Goal: Information Seeking & Learning: Compare options

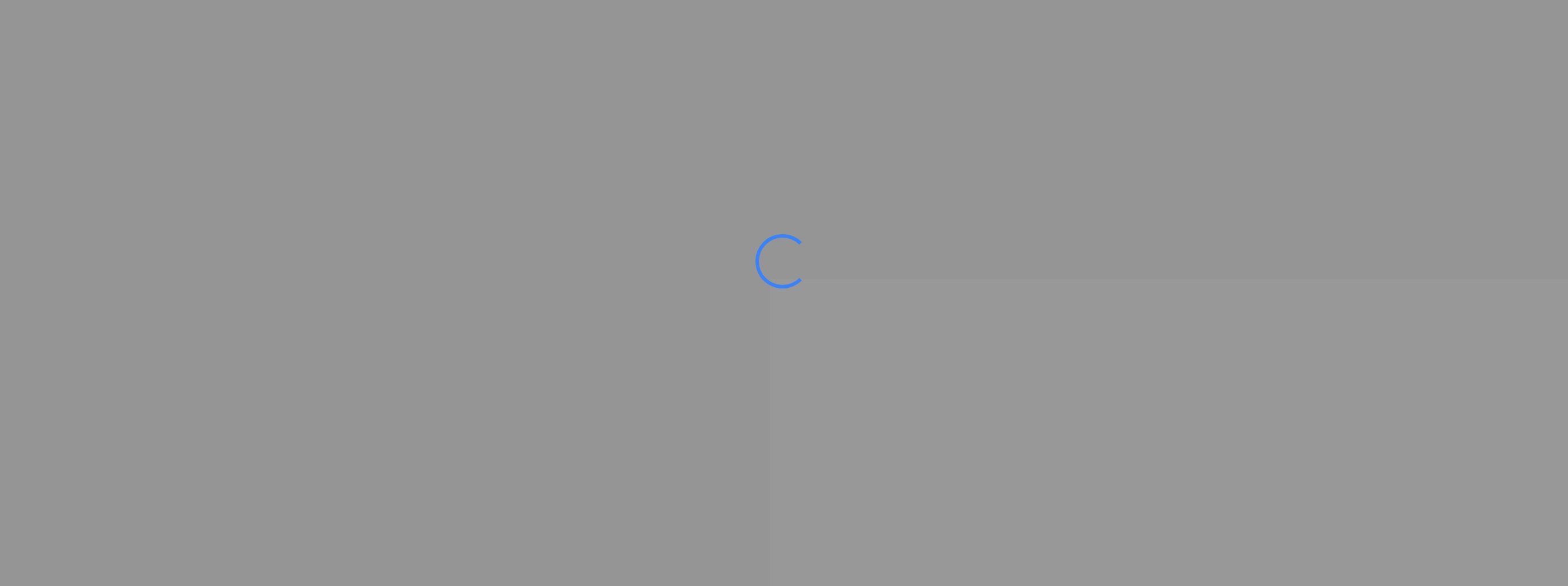
click at [435, 406] on ms-splash-screen at bounding box center [784, 293] width 1568 height 586
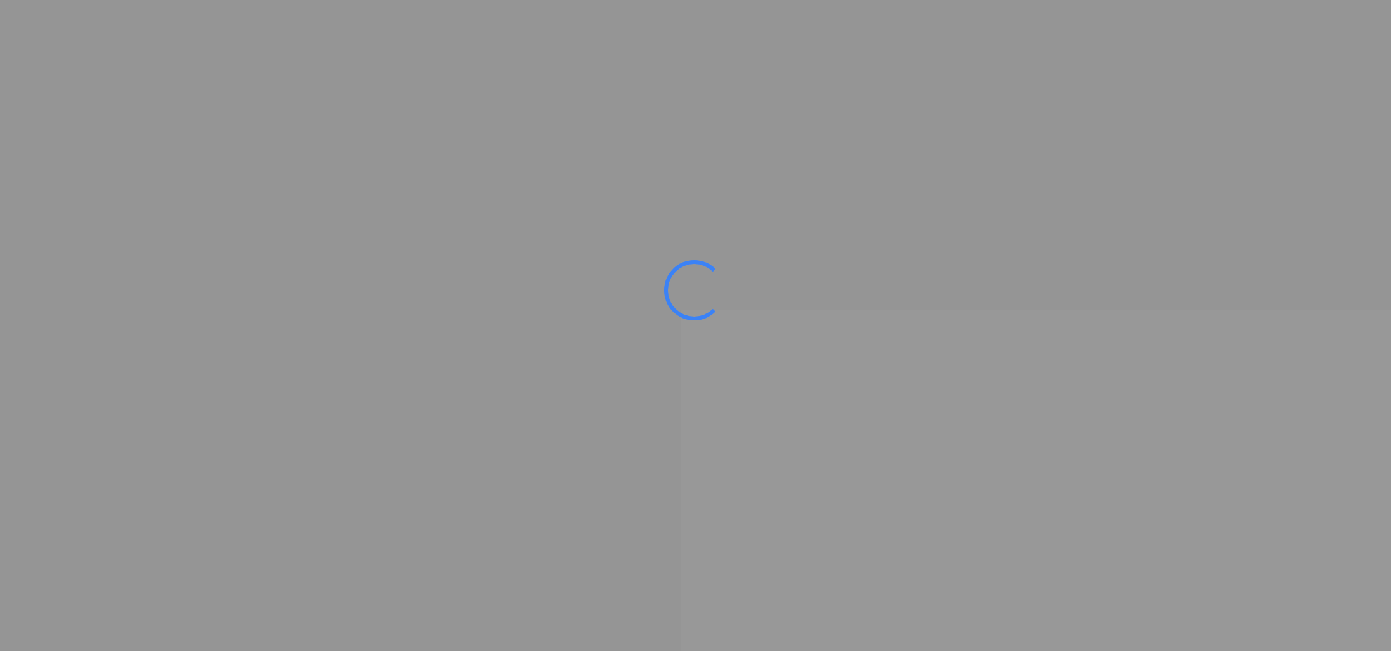
click at [319, 237] on ms-splash-screen at bounding box center [695, 325] width 1391 height 651
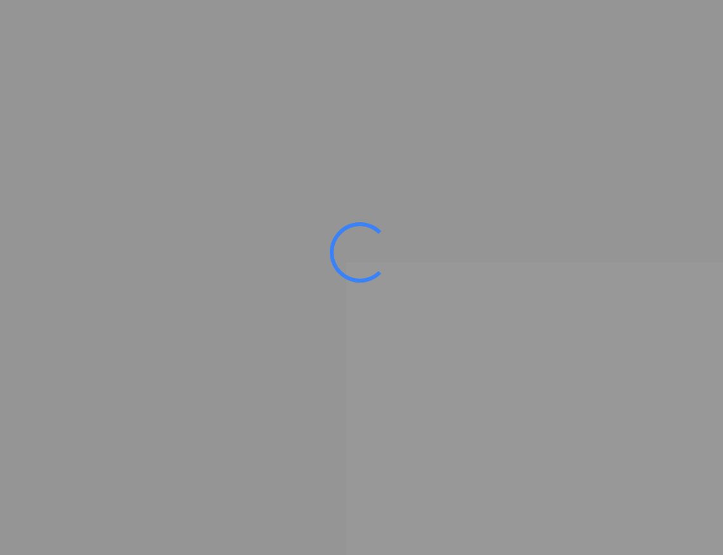
click at [11, 419] on ms-splash-screen at bounding box center [361, 277] width 723 height 555
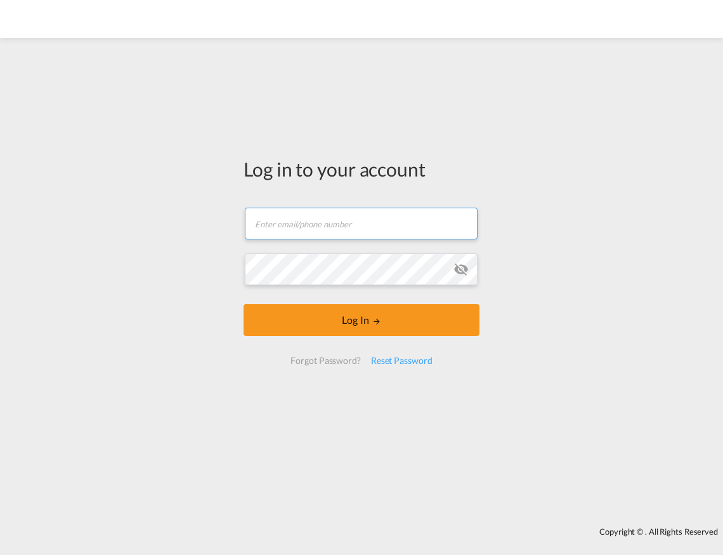
type input "[EMAIL_ADDRESS][DOMAIN_NAME]"
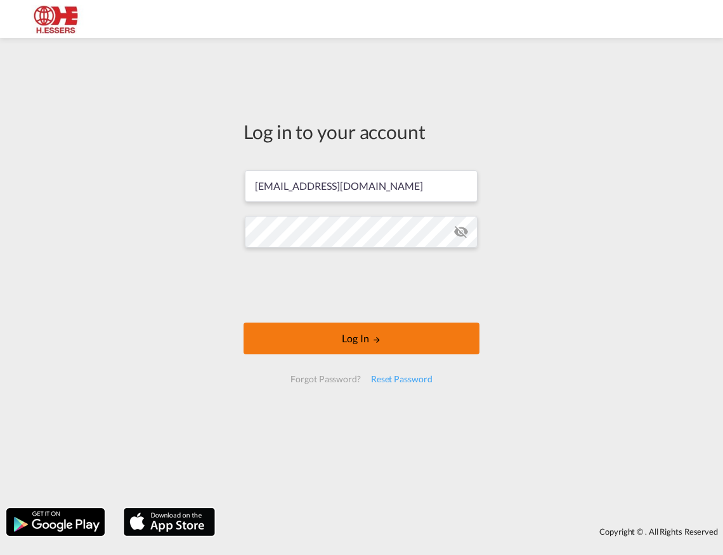
click at [357, 332] on button "Log In" at bounding box center [362, 338] width 236 height 32
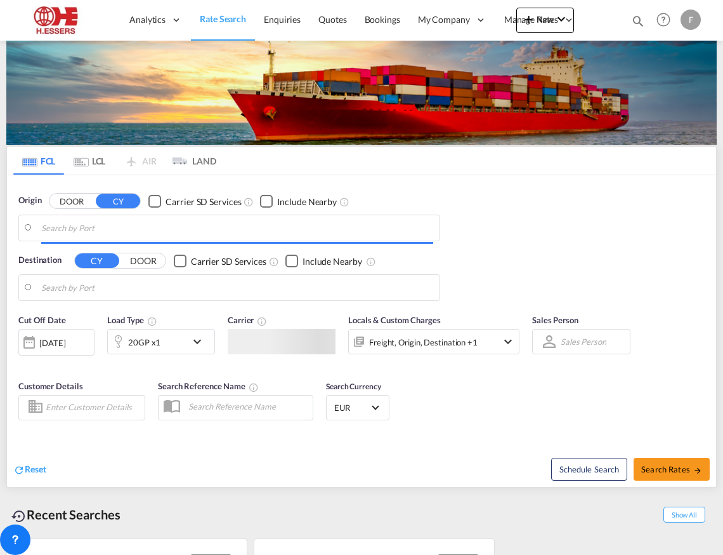
type input "[GEOGRAPHIC_DATA], BEANR"
type input "[GEOGRAPHIC_DATA], [GEOGRAPHIC_DATA], USSAV"
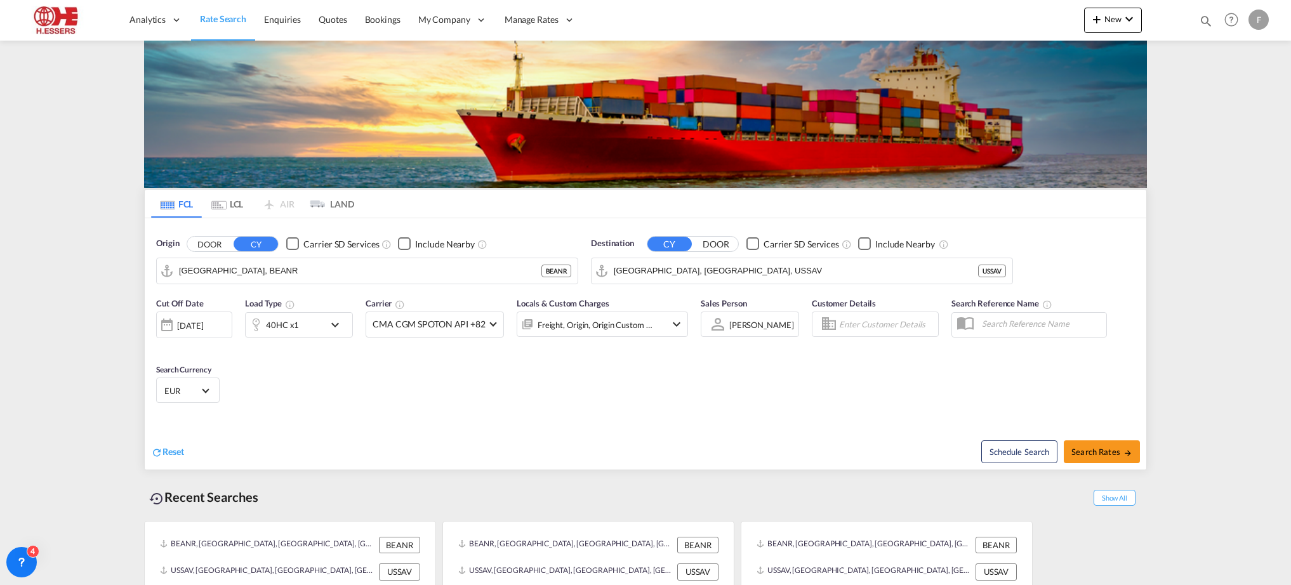
click at [98, 166] on md-content "Analytics Reports Dashboard Rate Search Enquiries Quotes Bookings" at bounding box center [645, 292] width 1291 height 585
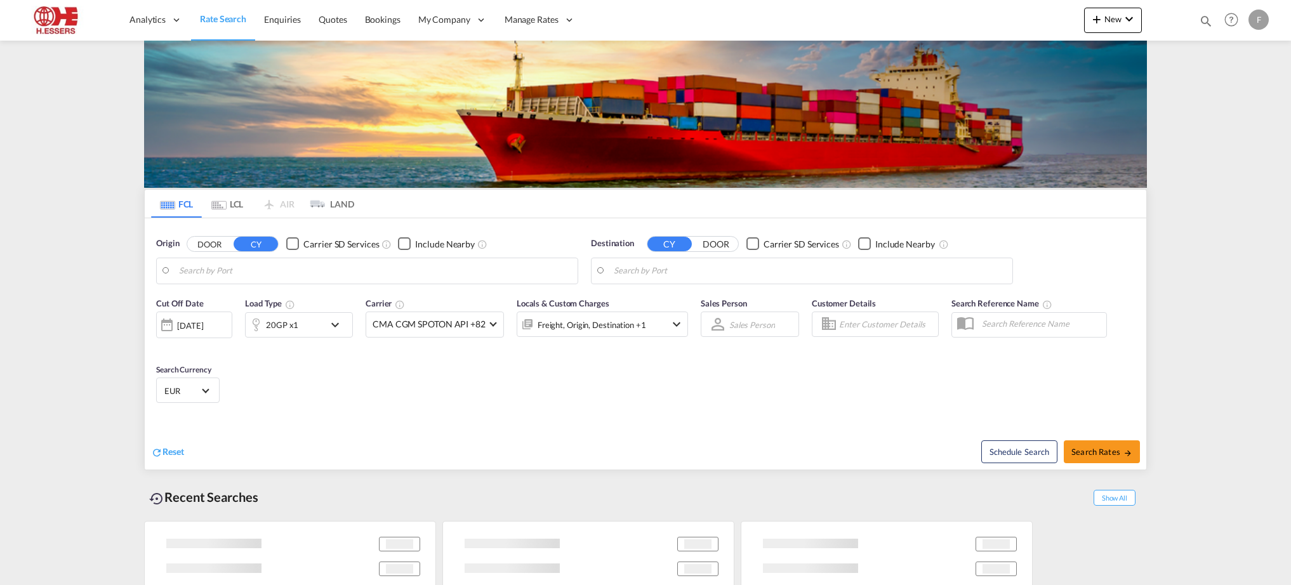
type input "[GEOGRAPHIC_DATA], BEANR"
type input "[GEOGRAPHIC_DATA], [GEOGRAPHIC_DATA], USSAV"
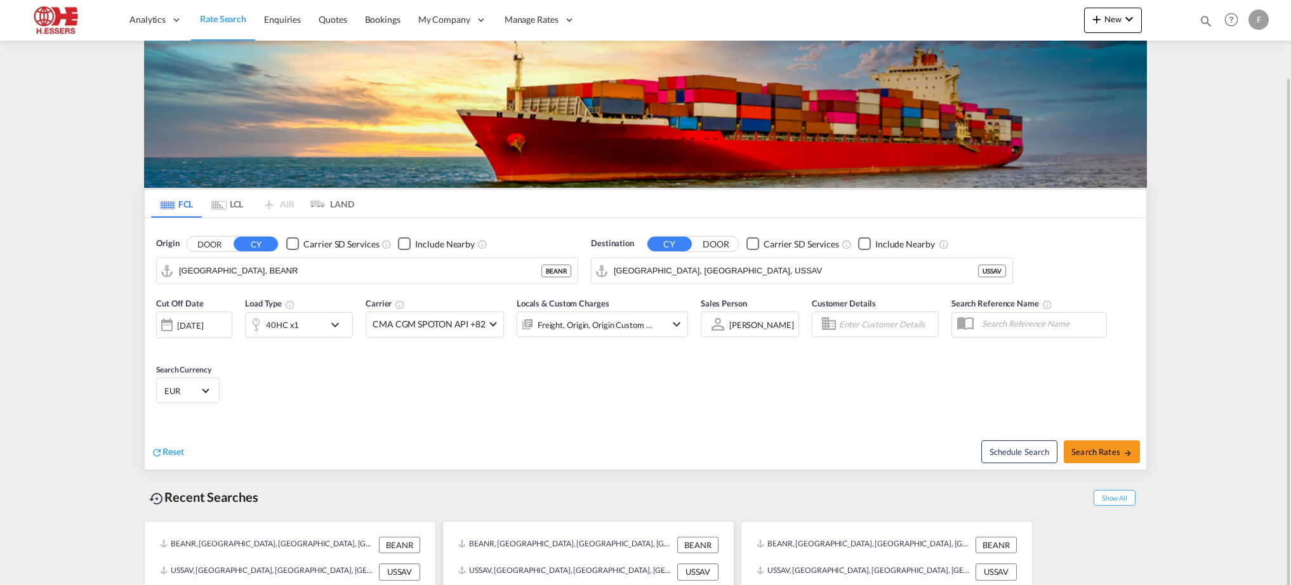
scroll to position [39, 0]
